Goal: Task Accomplishment & Management: Use online tool/utility

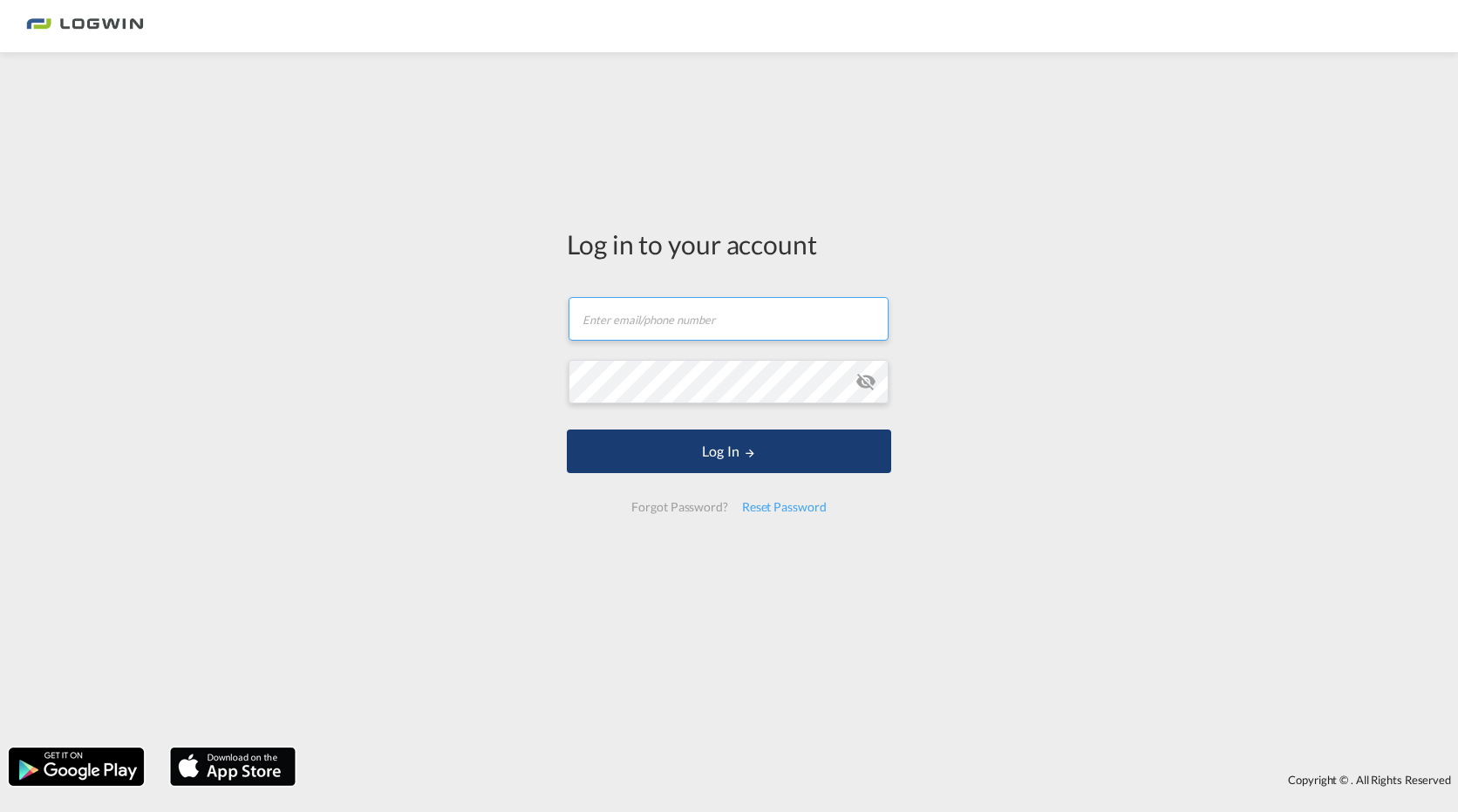
type input "[PERSON_NAME][EMAIL_ADDRESS][PERSON_NAME][DOMAIN_NAME]"
click at [723, 463] on button "Log In" at bounding box center [729, 451] width 325 height 43
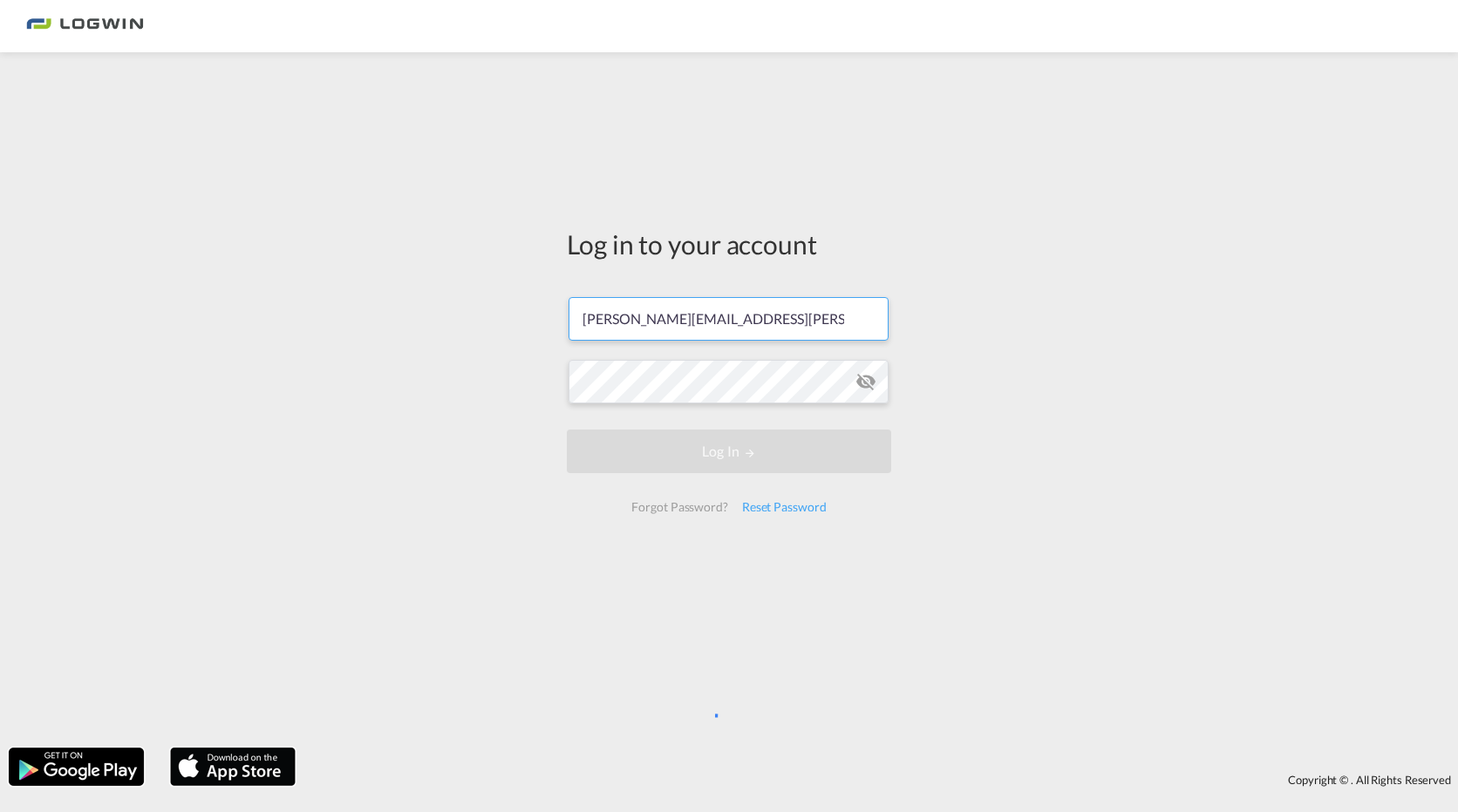
scroll to position [0, 8]
